Goal: Transaction & Acquisition: Purchase product/service

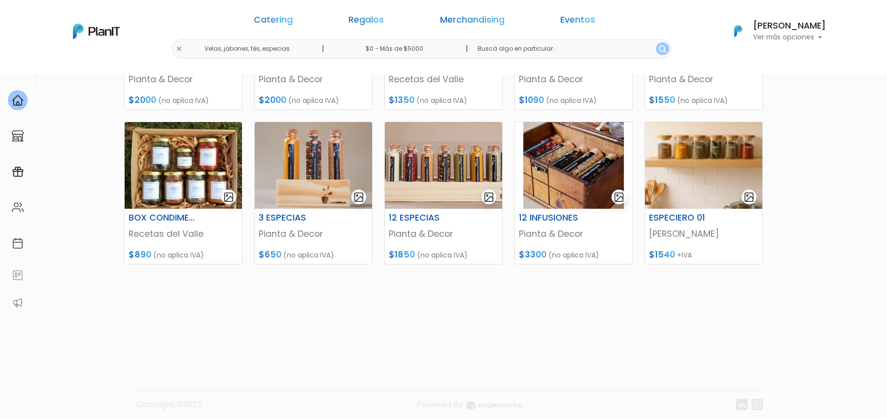
scroll to position [416, 0]
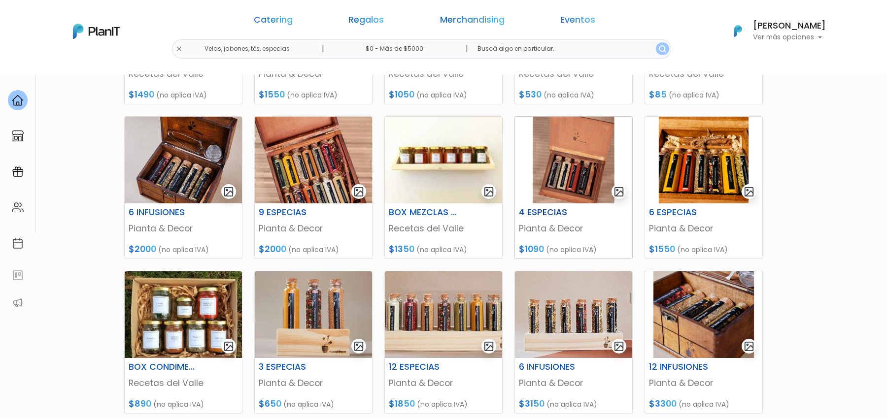
scroll to position [262, 0]
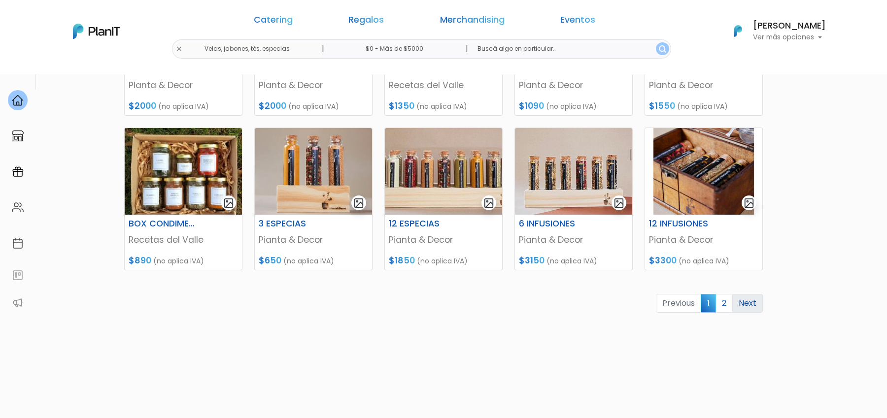
scroll to position [406, 0]
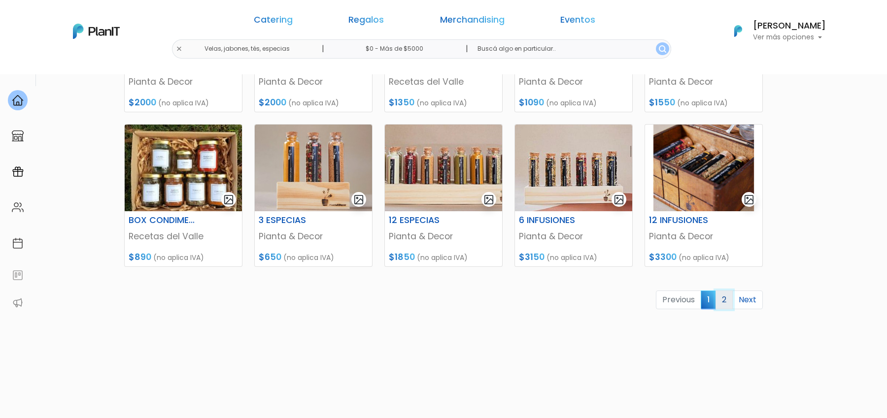
click at [726, 300] on link "2" at bounding box center [723, 300] width 17 height 19
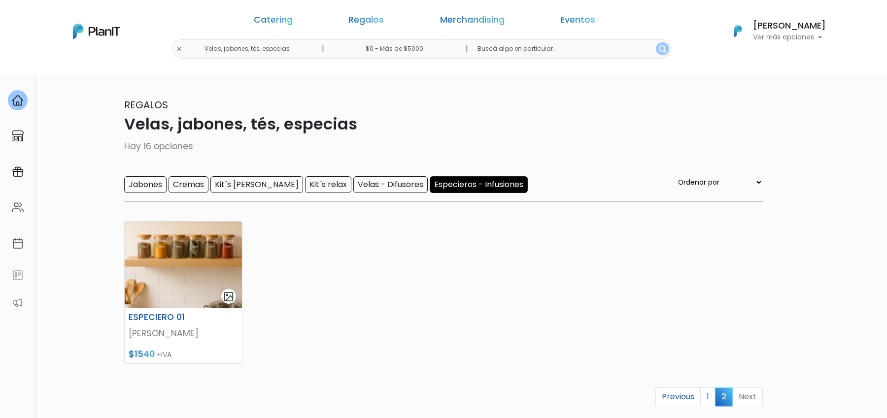
click at [755, 276] on div "ESPECIERO 01 ESTEves $1540 +IVA Previous 1 2 Next" at bounding box center [443, 339] width 650 height 261
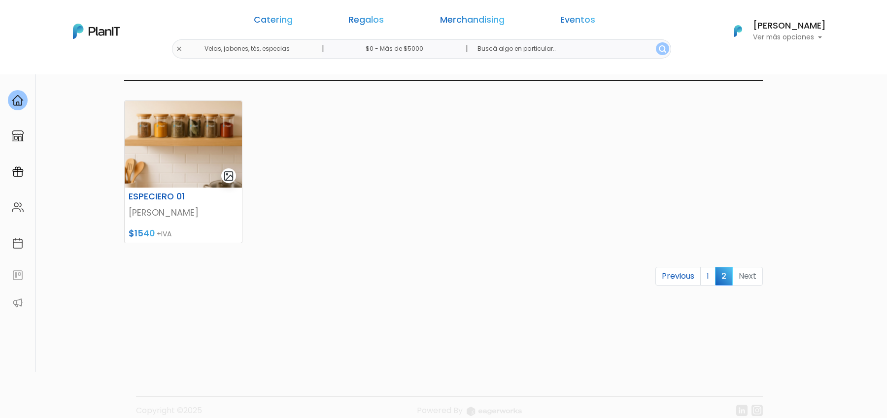
scroll to position [122, 0]
click at [707, 276] on link "1" at bounding box center [707, 275] width 15 height 19
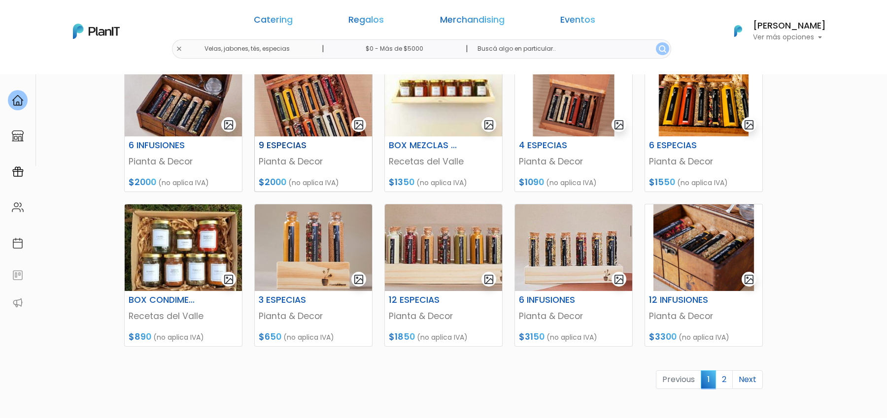
scroll to position [336, 0]
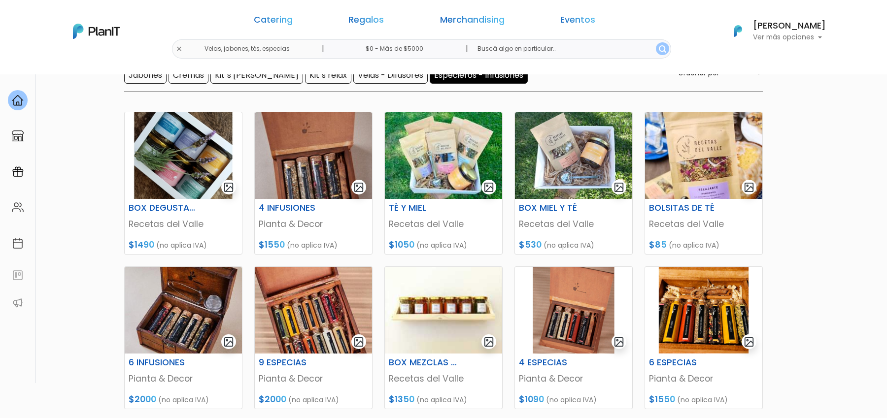
scroll to position [50, 0]
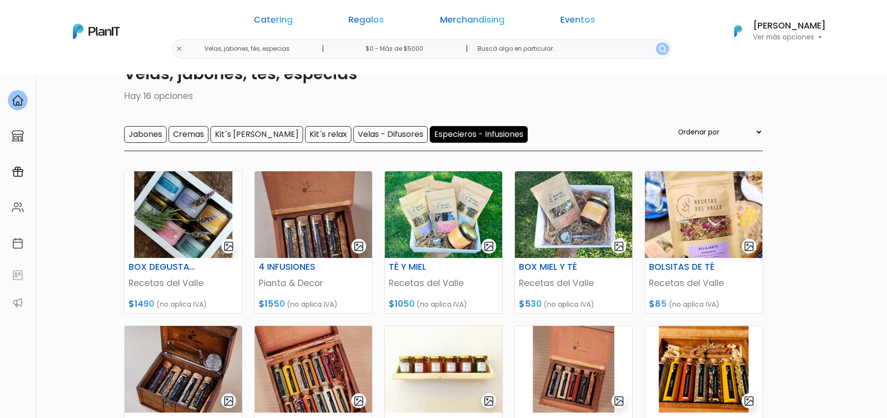
click at [728, 136] on select "Ordenar por Menor Precio Mayor Precio Reviews Últimos ingresos" at bounding box center [719, 132] width 87 height 11
select select "0"
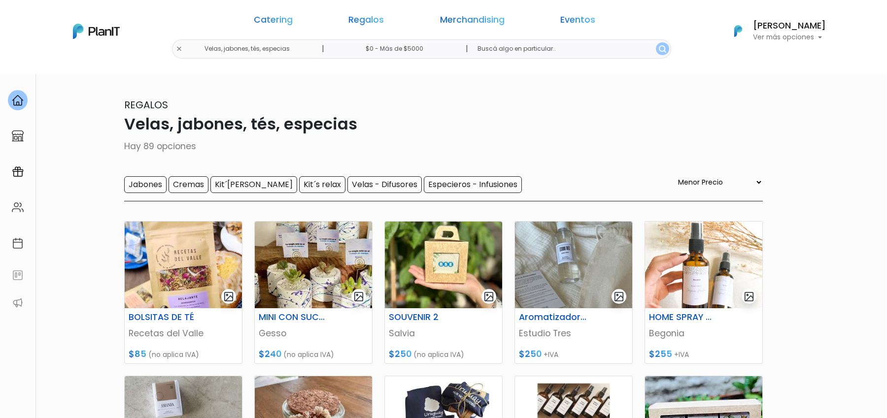
select select "0"
click at [435, 184] on input "Especieros - Infusiones" at bounding box center [473, 184] width 98 height 17
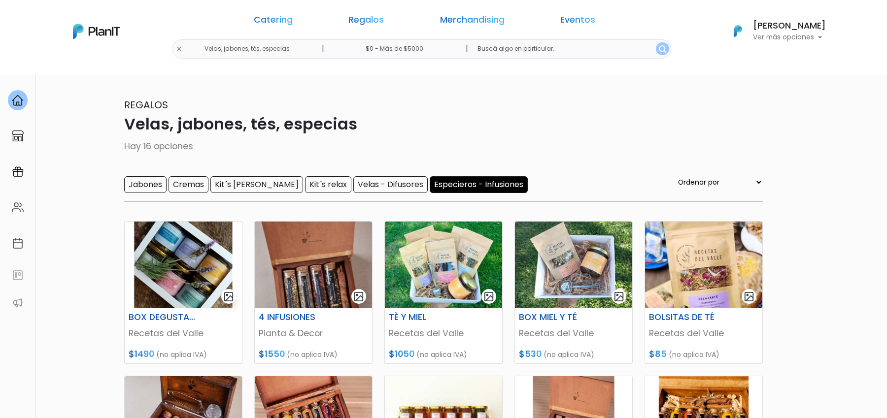
click at [429, 176] on input "Especieros - Infusiones" at bounding box center [478, 184] width 98 height 17
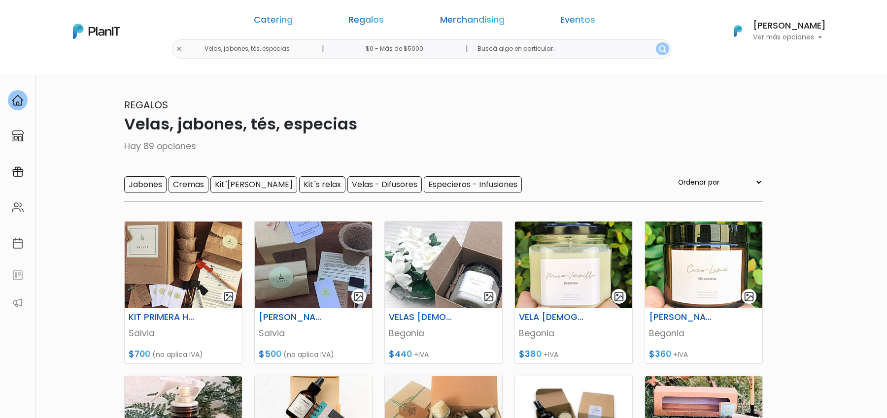
click at [299, 183] on input "Kit´s relax" at bounding box center [322, 184] width 46 height 17
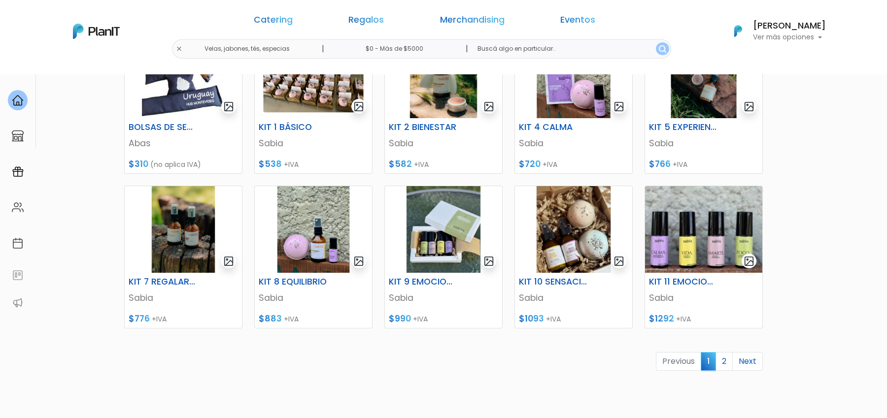
scroll to position [443, 0]
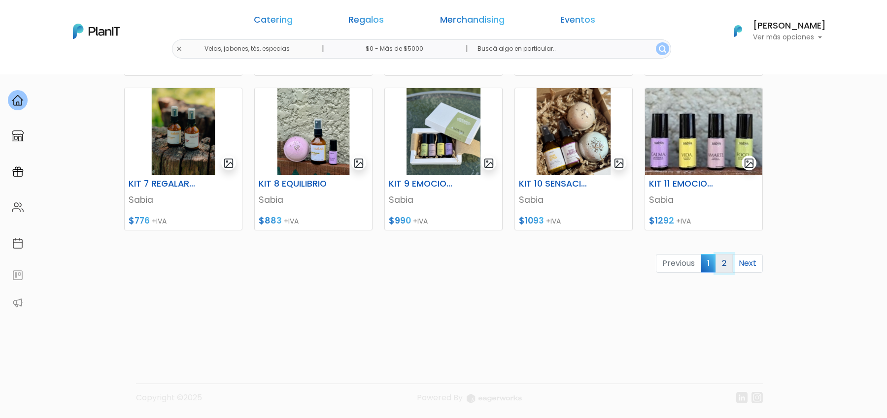
click at [726, 264] on link "2" at bounding box center [723, 263] width 17 height 19
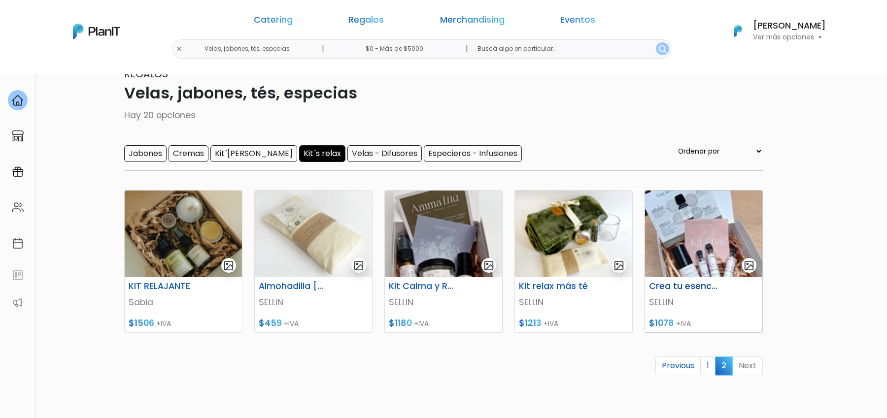
scroll to position [48, 0]
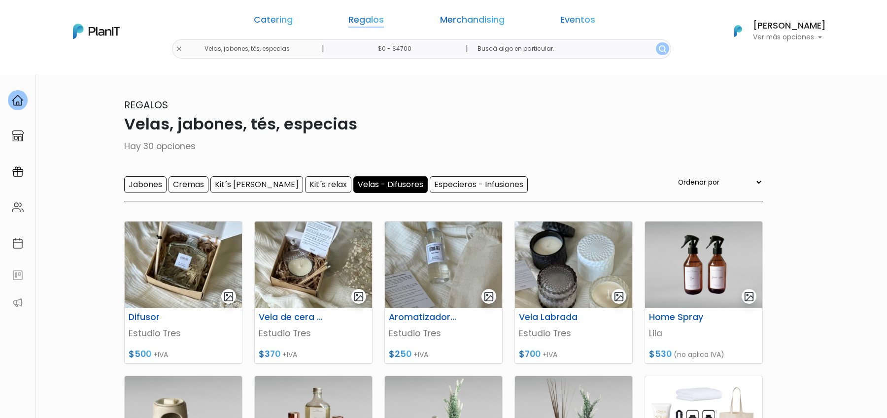
click at [370, 22] on link "Regalos" at bounding box center [365, 22] width 35 height 12
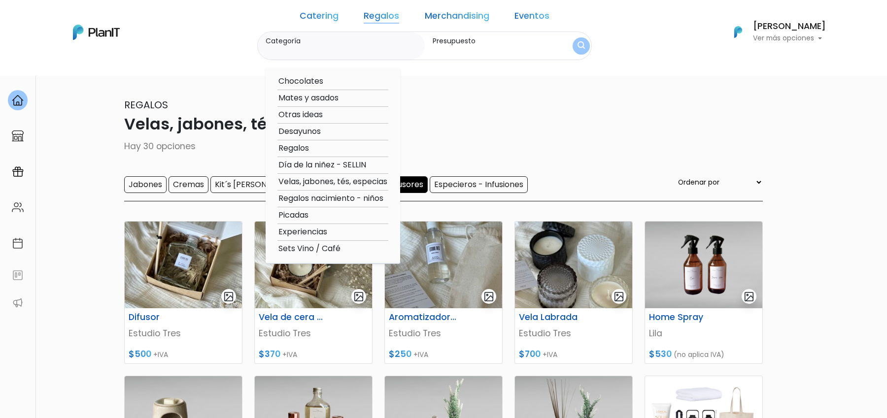
click at [310, 150] on option "Regalos" at bounding box center [332, 148] width 111 height 12
type input "Regalos"
type input "$0 - $4700"
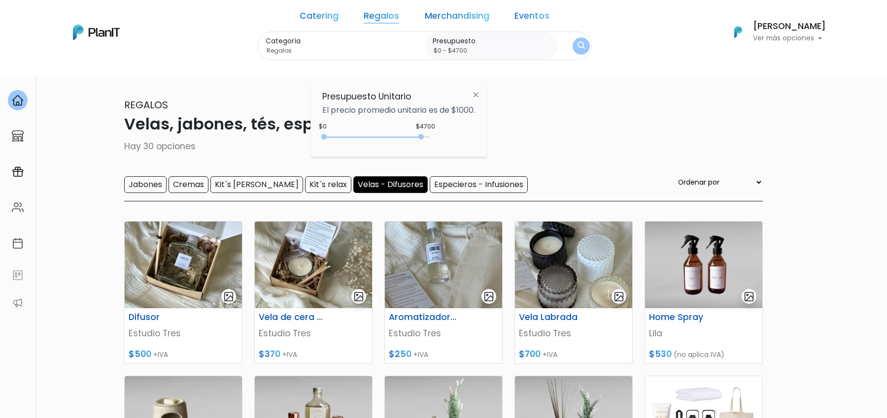
click at [577, 47] on img "submit" at bounding box center [580, 45] width 7 height 9
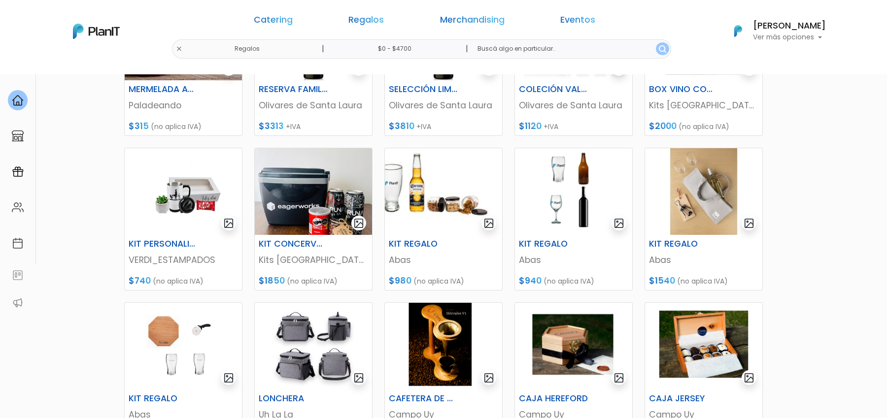
scroll to position [291, 0]
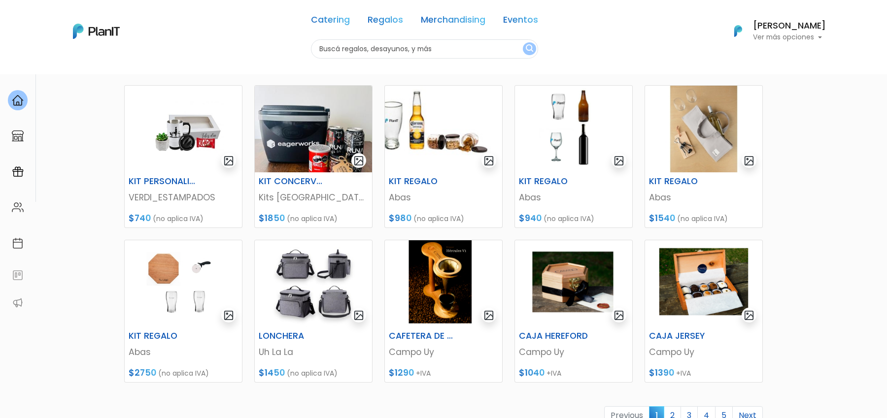
click at [277, 50] on div "Catering Regalos Merchandising Eventos Regalos | $0 - $4700 | Catering Regalos …" at bounding box center [443, 31] width 788 height 55
click at [352, 50] on input "text" at bounding box center [424, 48] width 227 height 19
type input "campo uy"
click at [523, 42] on button "submit" at bounding box center [529, 48] width 13 height 13
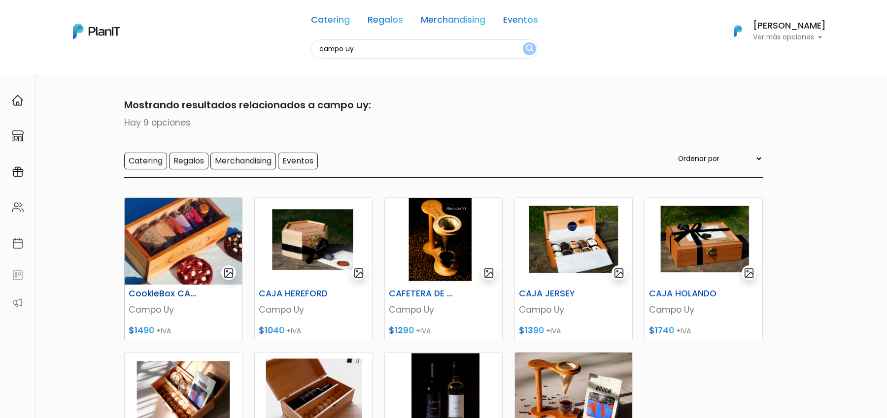
click at [176, 300] on div "CookieBox CAMPO" at bounding box center [183, 296] width 121 height 14
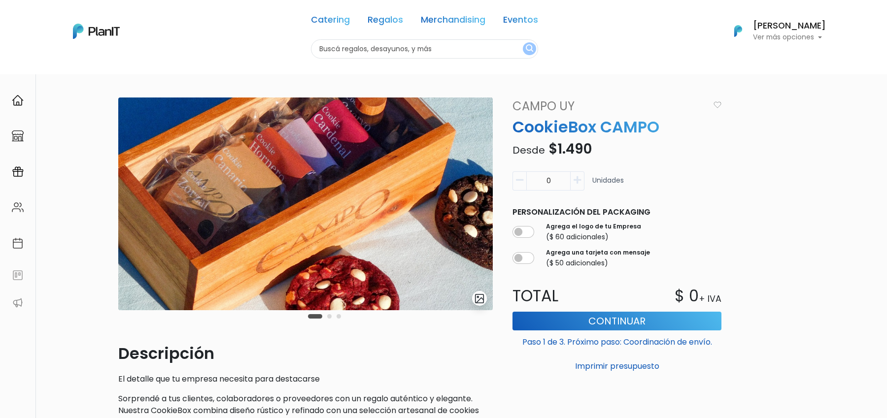
click at [851, 362] on div "slide 2 of 3 Descripción El detalle que tu empresa necesita para destacarse Sor…" at bounding box center [443, 422] width 887 height 697
click at [563, 125] on p "CookieBox CAMPO" at bounding box center [616, 127] width 221 height 24
copy div "CookieBox CAMPO"
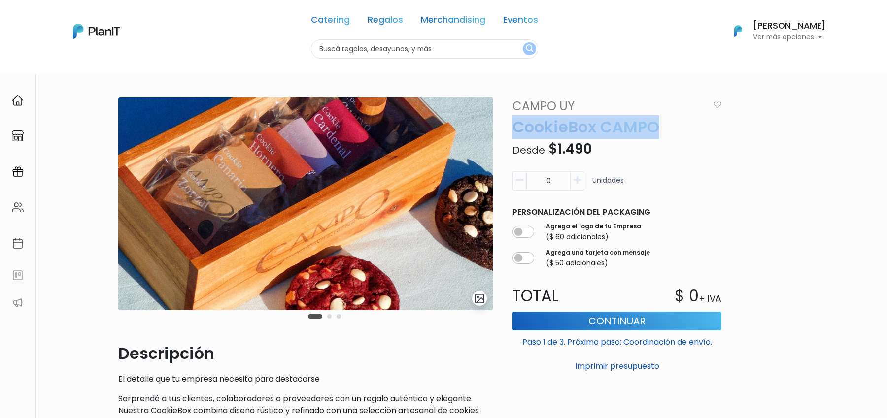
click at [477, 302] on img "submit" at bounding box center [479, 298] width 11 height 11
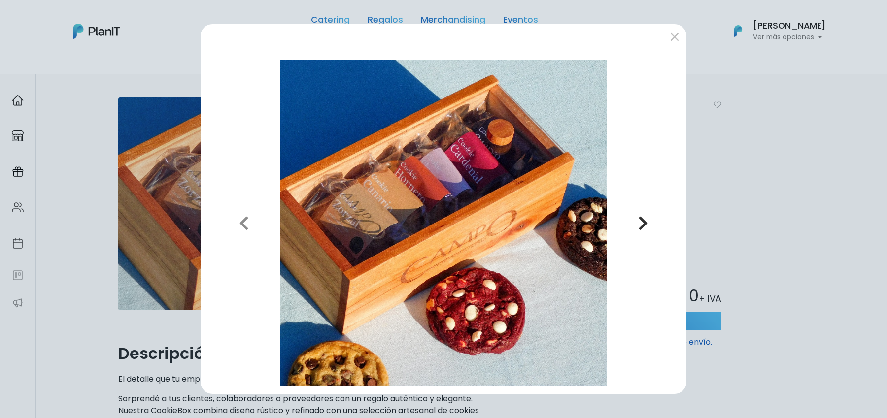
click at [646, 217] on icon "button" at bounding box center [643, 223] width 10 height 16
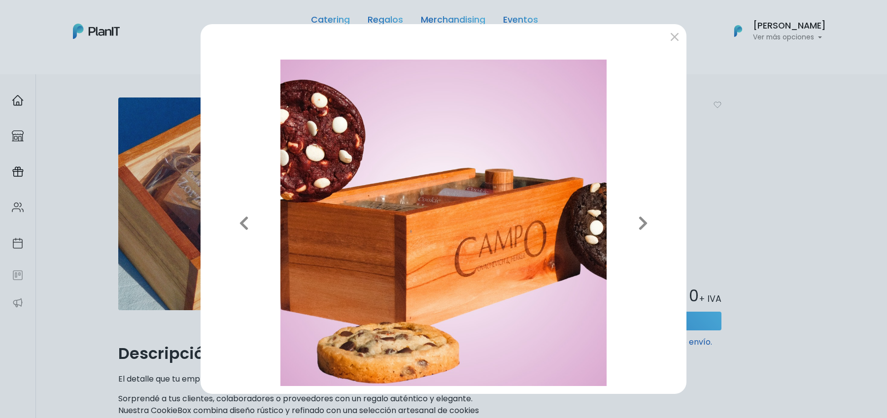
click at [754, 246] on div "Previous Next" at bounding box center [443, 209] width 887 height 418
click at [760, 244] on div "Previous Next" at bounding box center [443, 209] width 887 height 418
click at [690, 35] on div "Previous Next" at bounding box center [443, 209] width 887 height 418
click at [686, 35] on div at bounding box center [443, 38] width 486 height 28
click at [680, 35] on button "submit" at bounding box center [674, 37] width 16 height 16
